Goal: Task Accomplishment & Management: Complete application form

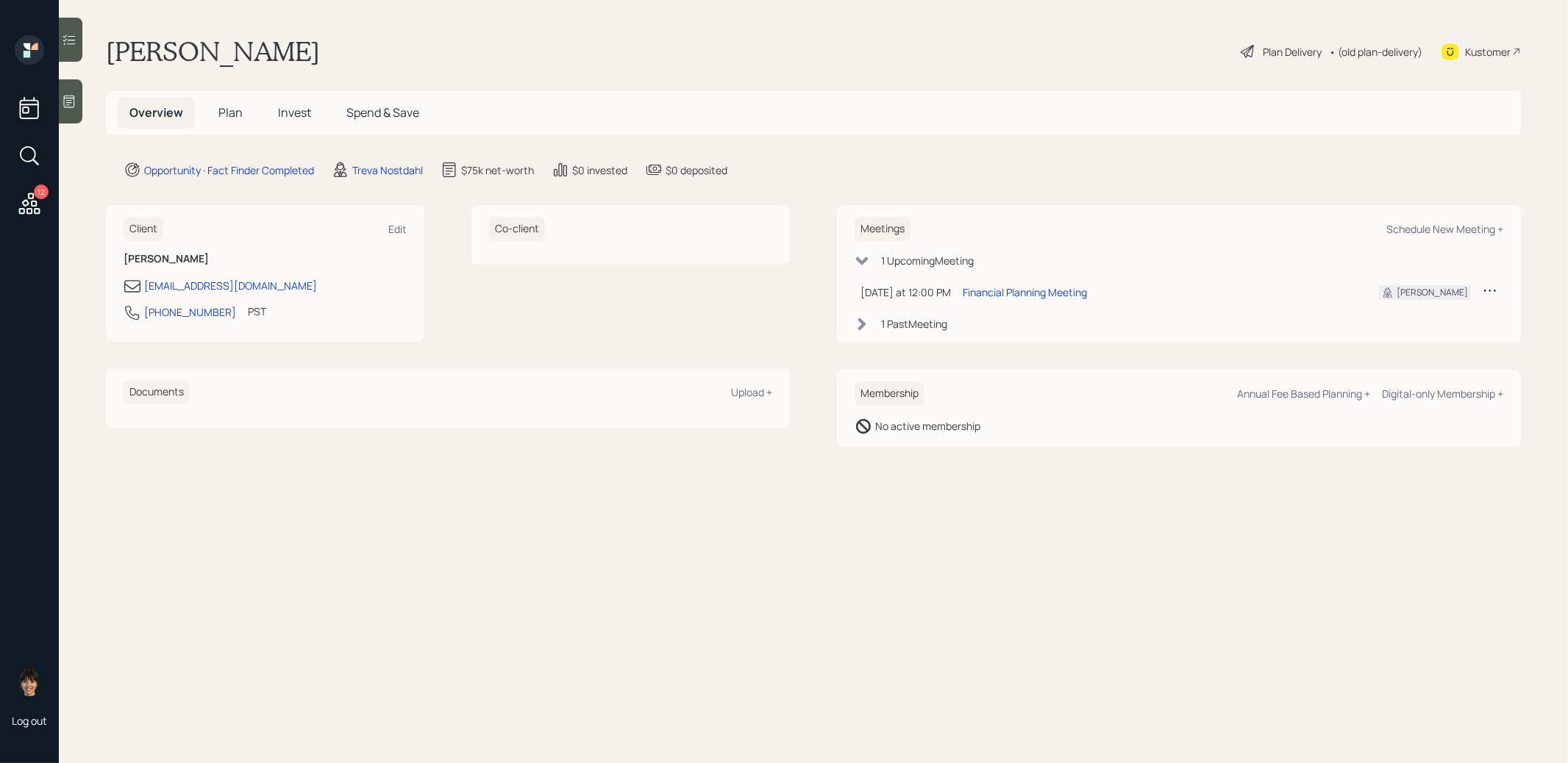
click at [230, 111] on span "Plan" at bounding box center [230, 112] width 24 height 16
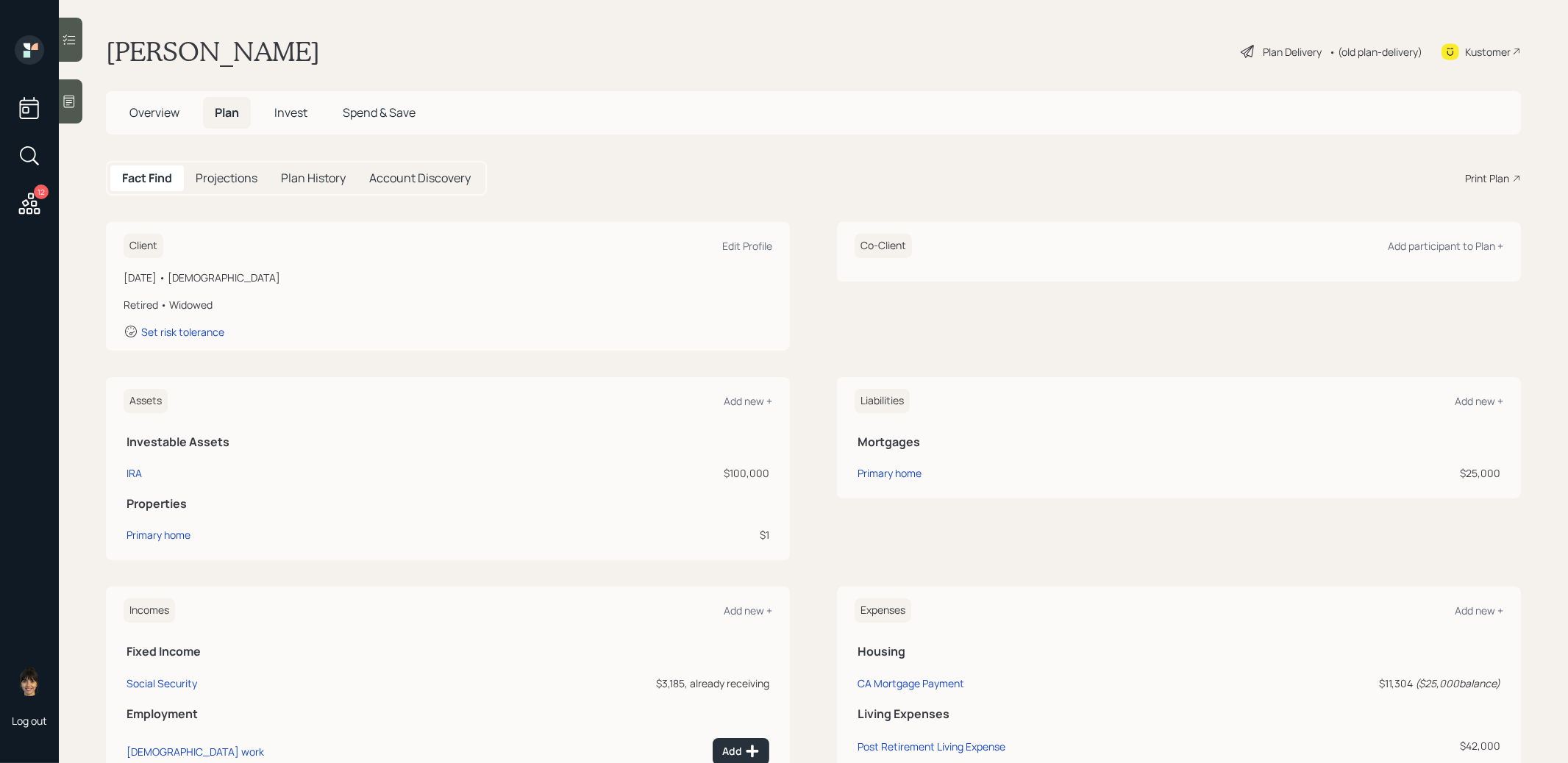
scroll to position [20, 0]
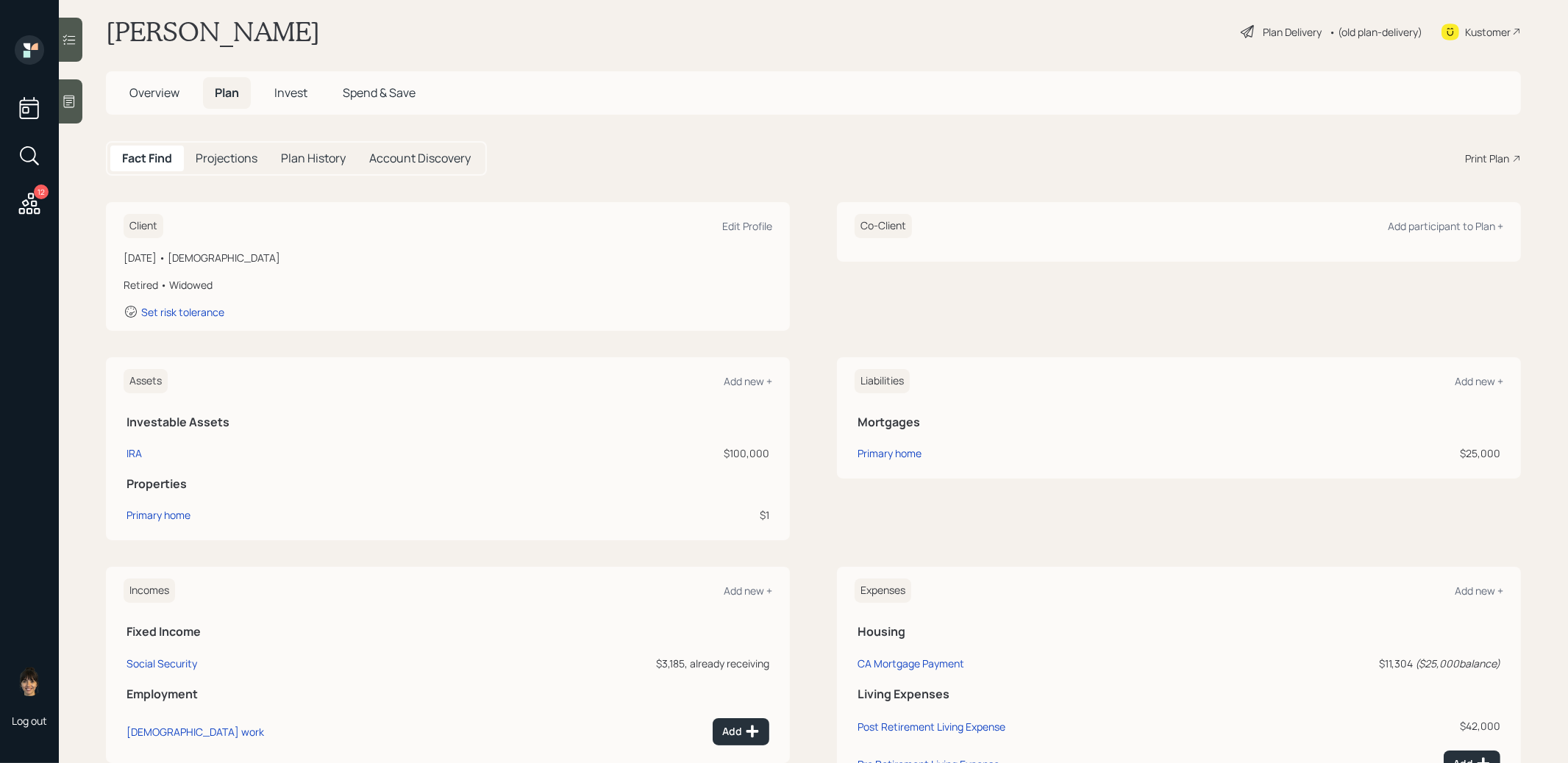
click at [70, 99] on icon at bounding box center [69, 101] width 15 height 15
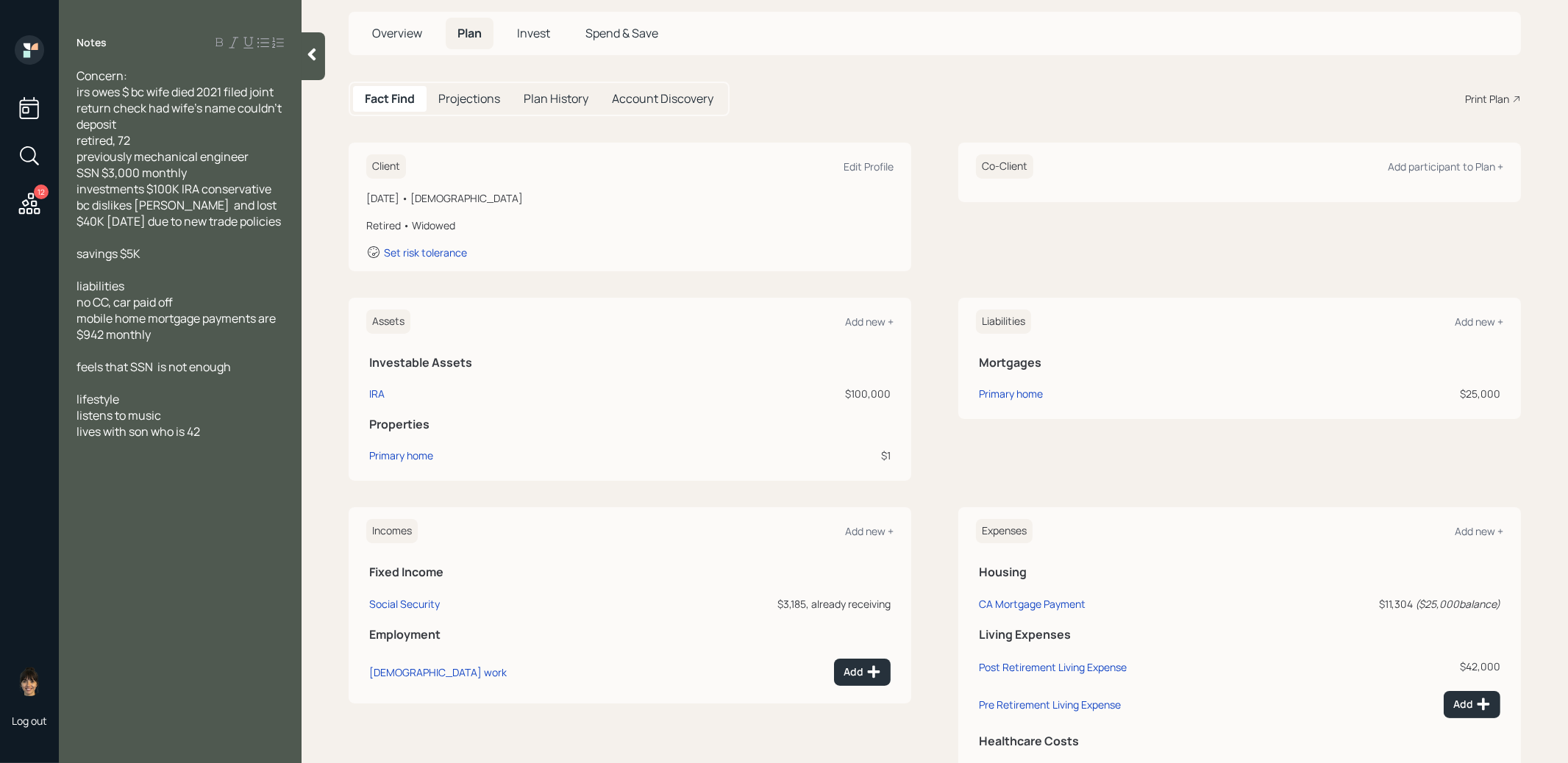
scroll to position [82, 0]
click at [402, 602] on div "Social Security" at bounding box center [404, 602] width 70 height 14
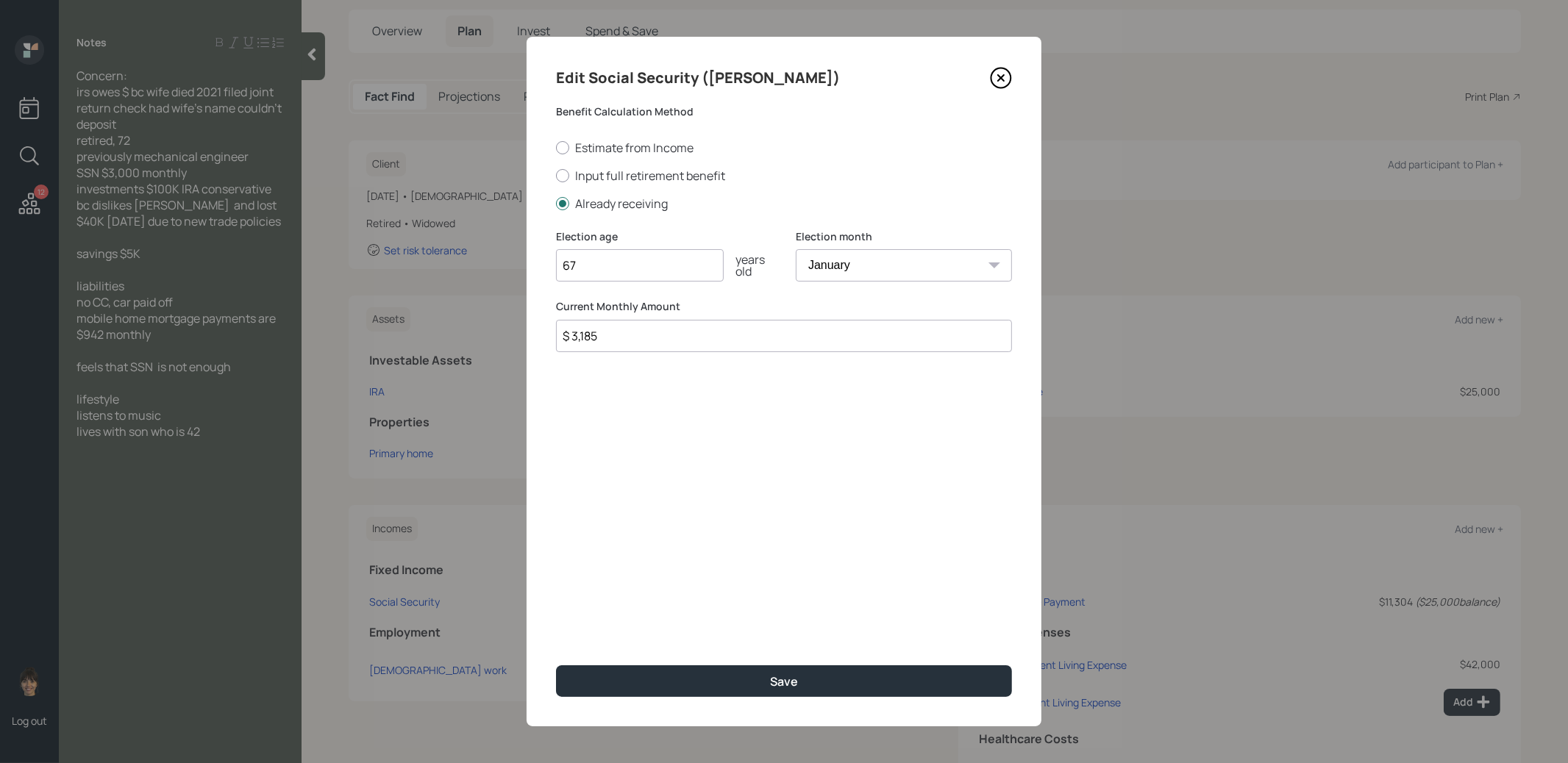
click at [641, 338] on input "$ 3,185" at bounding box center [784, 335] width 456 height 32
type input "$ 3,000"
click at [707, 678] on button "Save" at bounding box center [784, 681] width 456 height 32
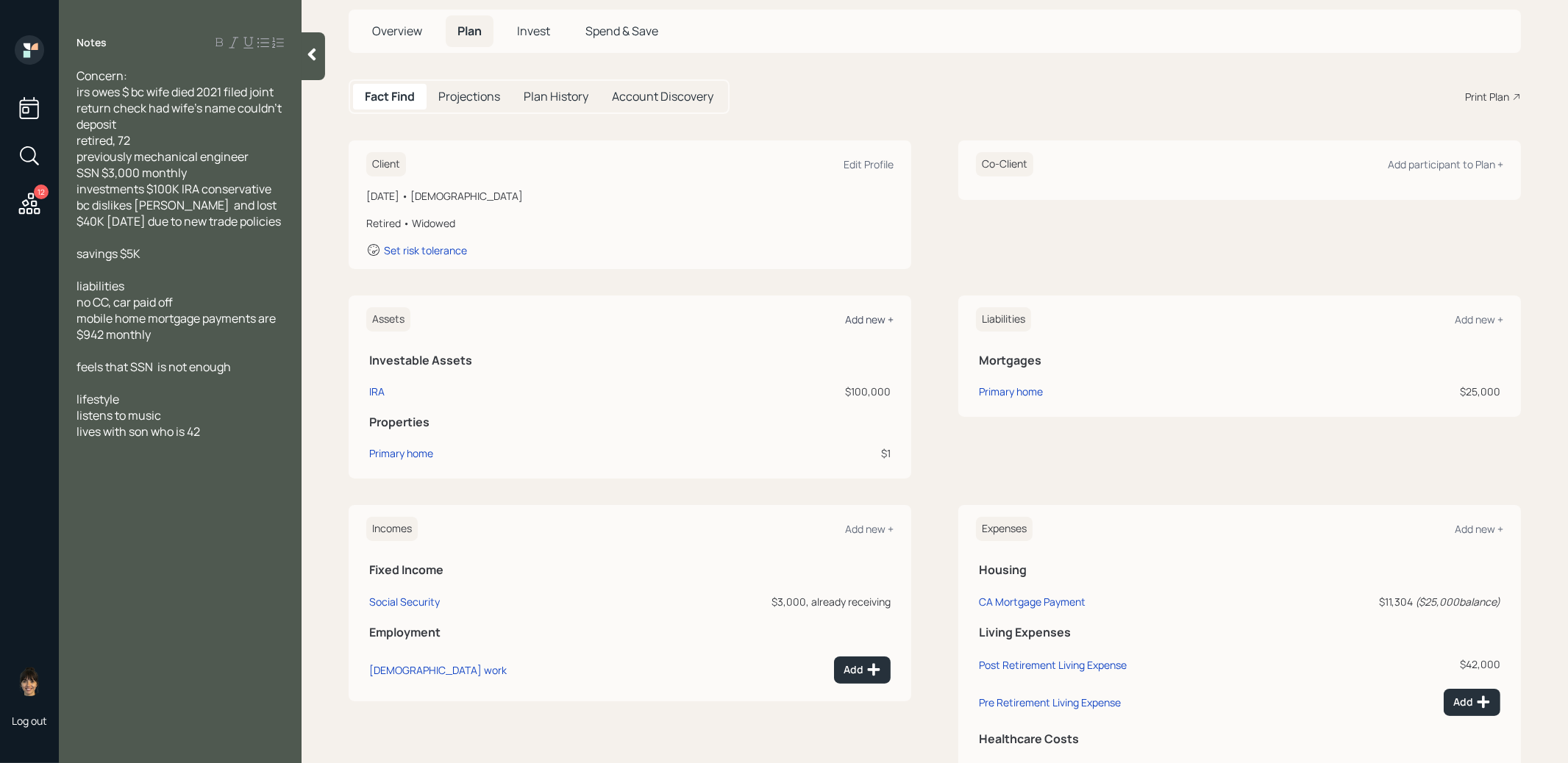
click at [866, 313] on div "Add new +" at bounding box center [869, 320] width 48 height 14
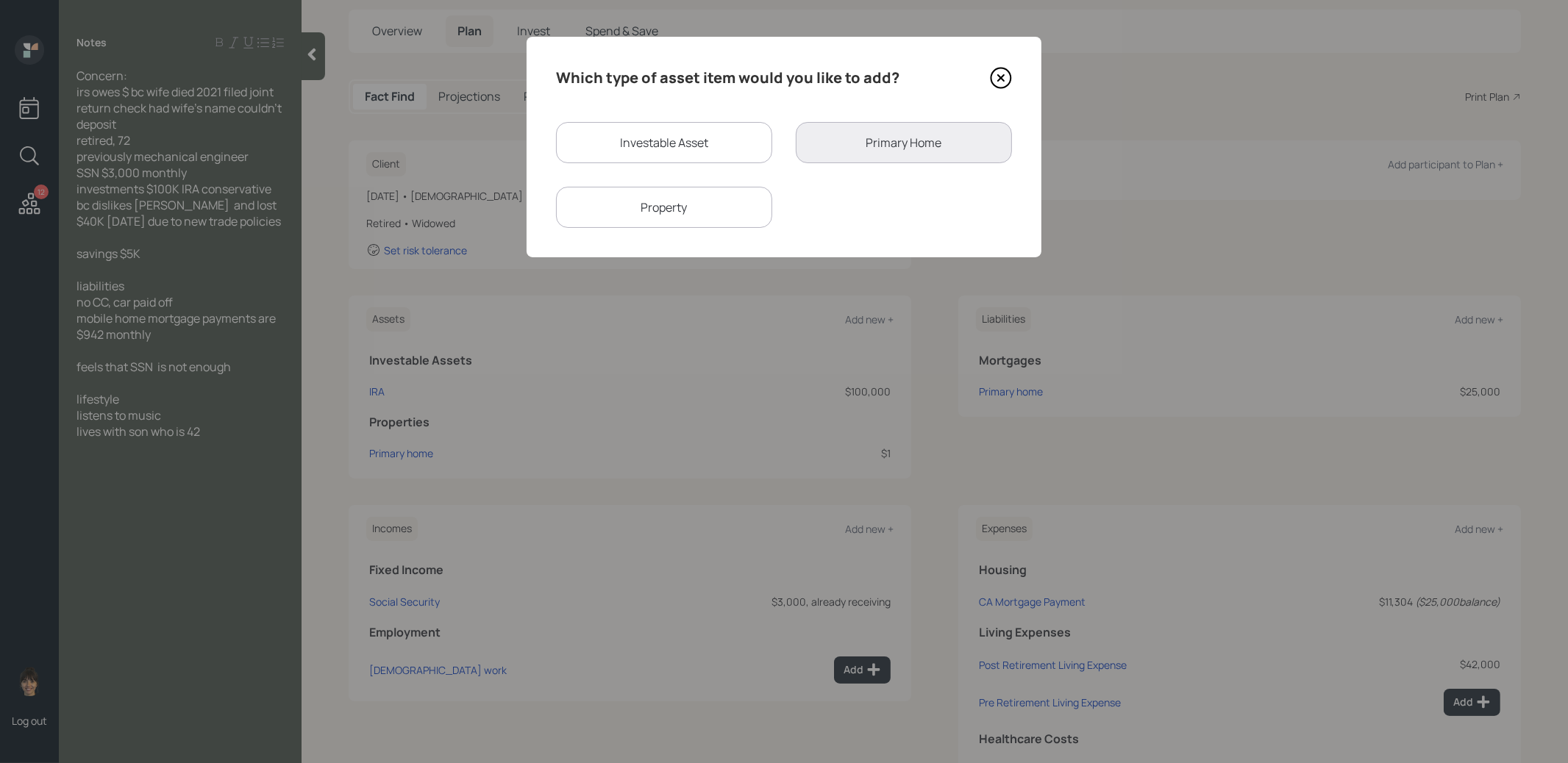
click at [662, 146] on div "Investable Asset" at bounding box center [664, 142] width 216 height 41
select select "taxable"
select select "balanced"
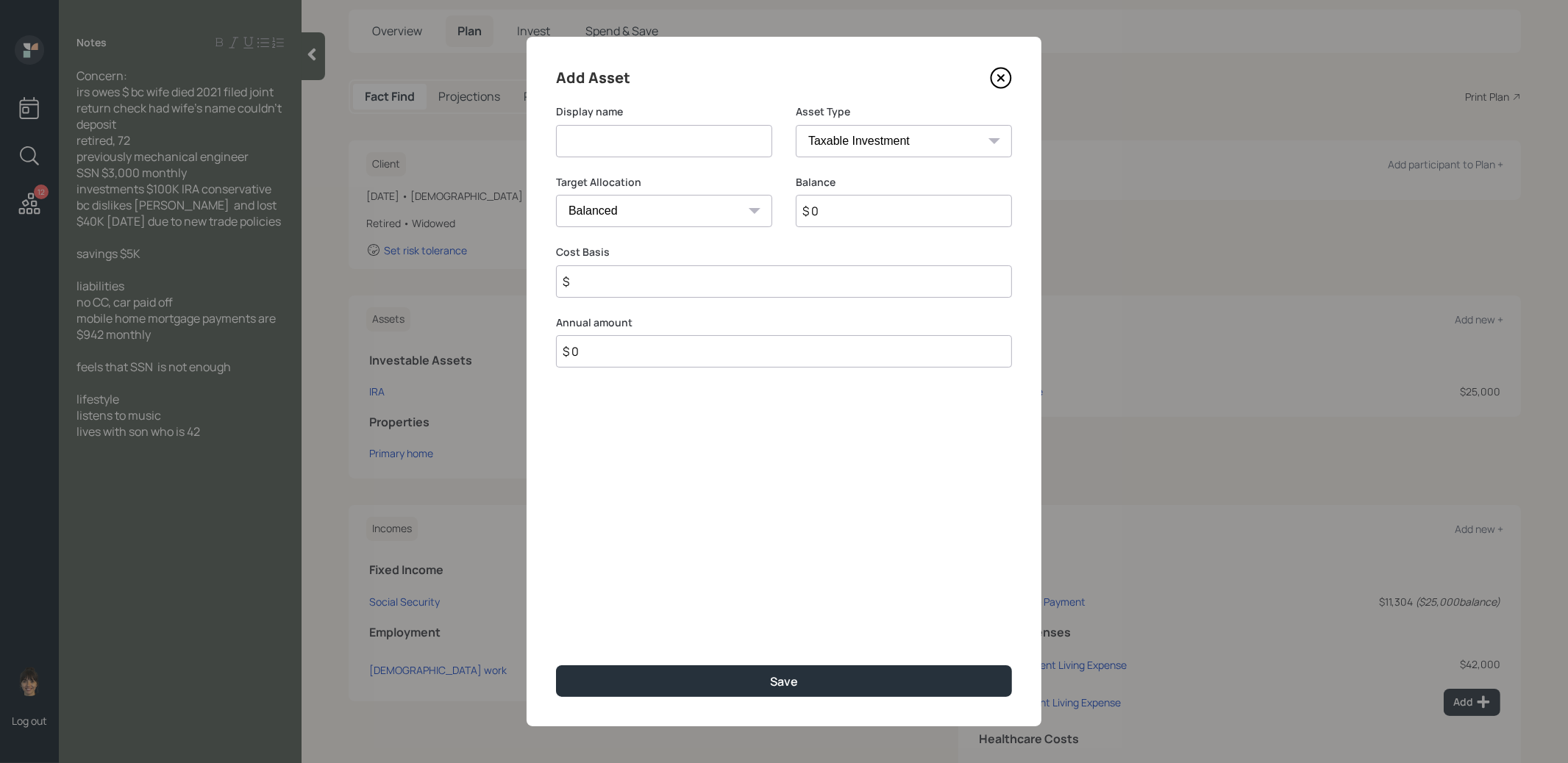
click at [641, 152] on input at bounding box center [664, 140] width 216 height 32
type input "Cash"
click at [839, 214] on input "$ 0" at bounding box center [903, 211] width 216 height 32
type input "$ 5,000"
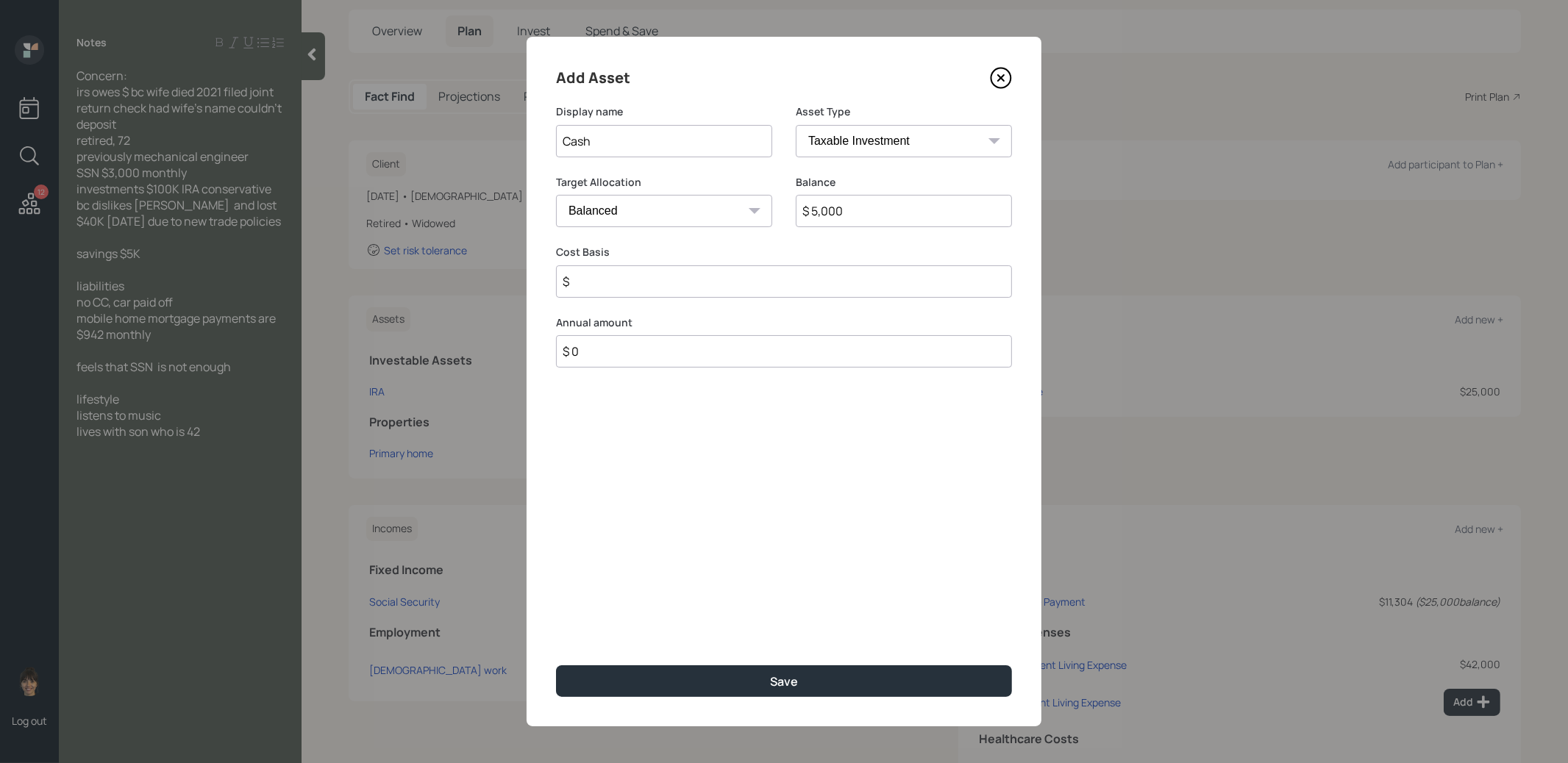
click at [725, 215] on select "Cash Conservative Balanced Aggressive" at bounding box center [664, 211] width 216 height 32
select select "uninvested"
click at [556, 195] on select "Cash Conservative Balanced Aggressive" at bounding box center [664, 211] width 216 height 32
click at [692, 282] on input "$" at bounding box center [784, 281] width 456 height 32
type input "$ 5,000"
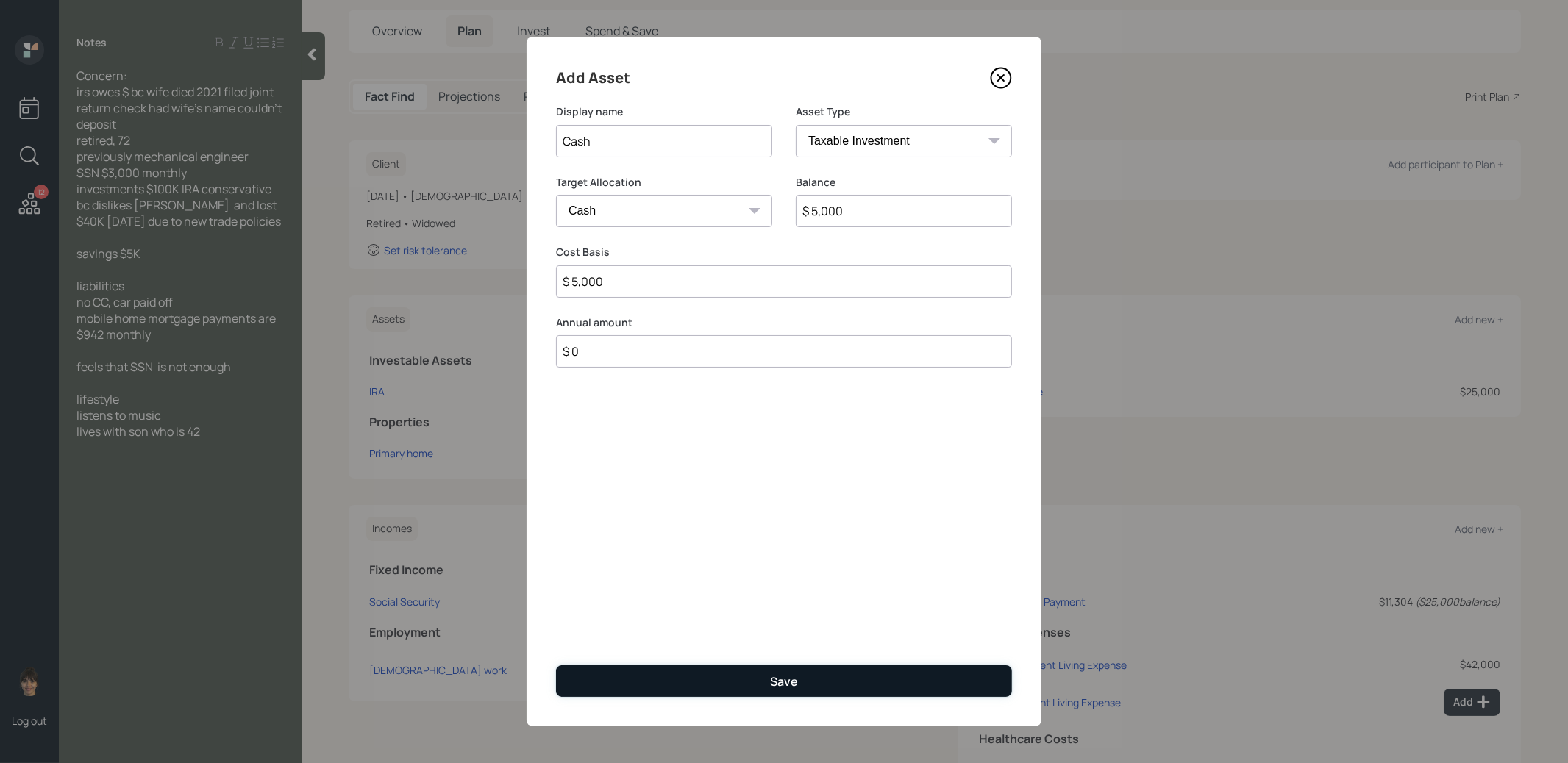
click at [743, 673] on button "Save" at bounding box center [784, 681] width 456 height 32
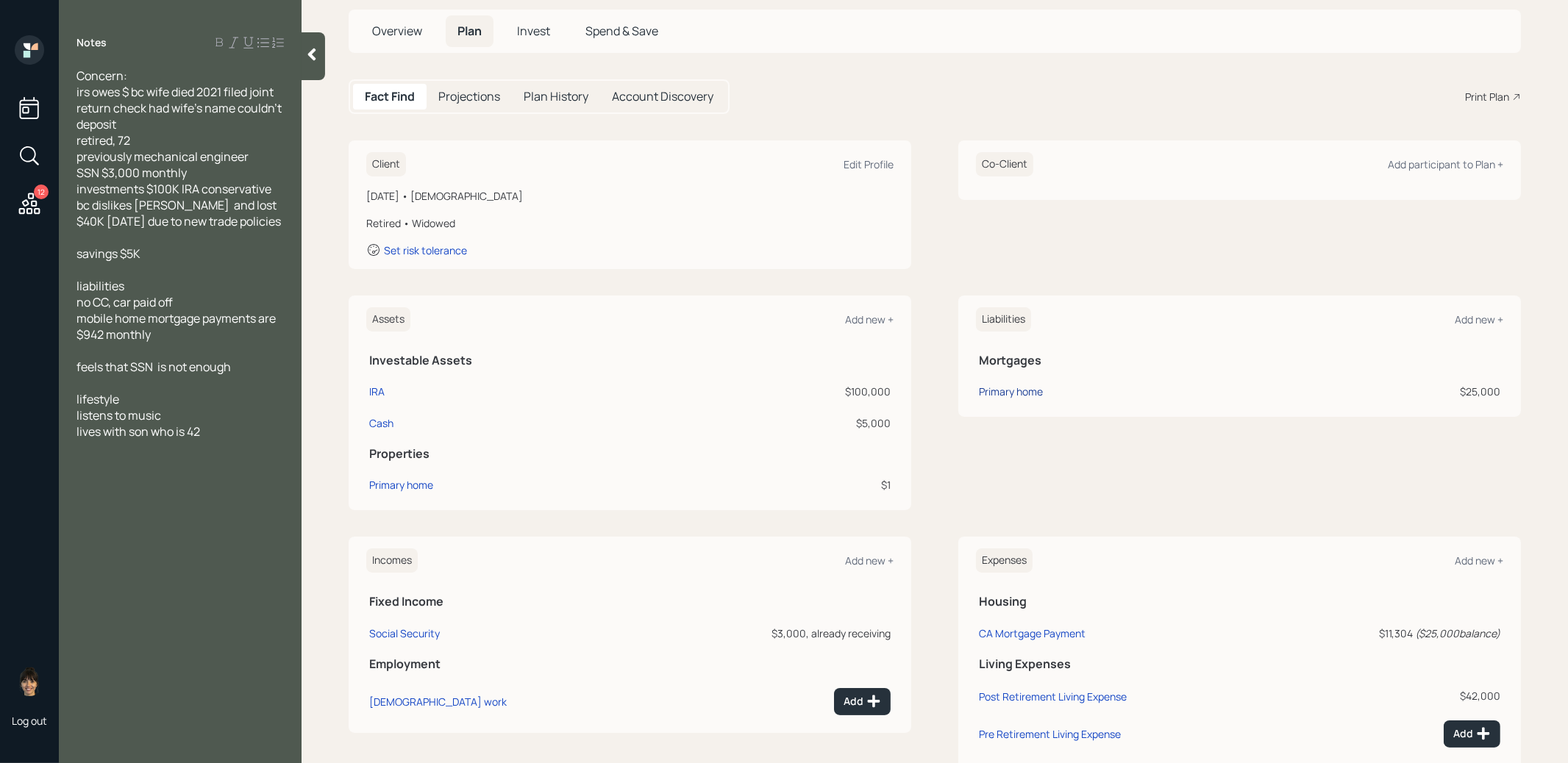
click at [992, 392] on div "Primary home" at bounding box center [1011, 392] width 64 height 16
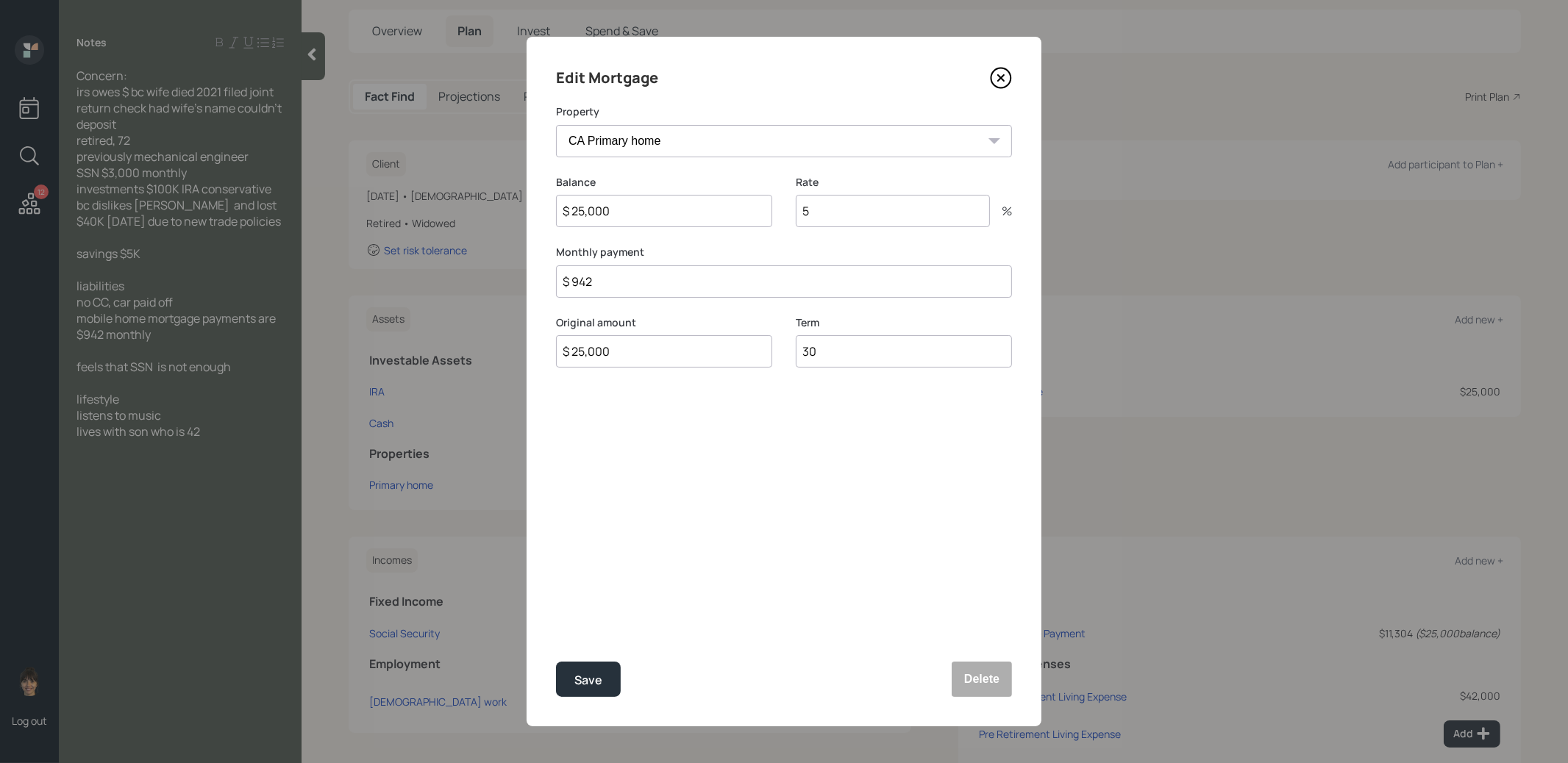
click at [669, 216] on input "$ 25,000" at bounding box center [664, 211] width 216 height 32
type input "$ 1"
click at [590, 676] on div "Save" at bounding box center [588, 680] width 28 height 20
